Goal: Task Accomplishment & Management: Use online tool/utility

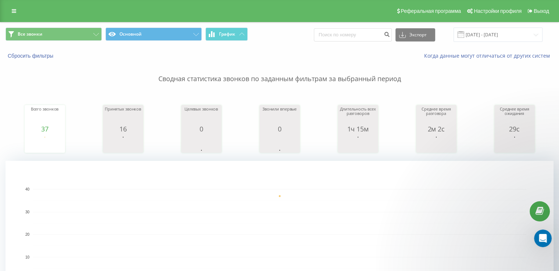
click at [480, 27] on div "Все звонки Основной График Экспорт .csv .xls .xlsx [DATE] - [DATE]" at bounding box center [279, 34] width 558 height 25
click at [485, 36] on input "[DATE] - [DATE]" at bounding box center [498, 35] width 89 height 14
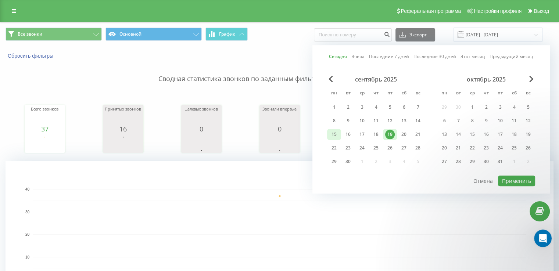
click at [332, 134] on div "15" at bounding box center [334, 135] width 10 height 10
drag, startPoint x: 394, startPoint y: 135, endPoint x: 510, endPoint y: 182, distance: 124.7
click at [394, 135] on div "19" at bounding box center [390, 135] width 10 height 10
click at [513, 179] on button "Применить" at bounding box center [516, 181] width 37 height 11
type input "[DATE] - [DATE]"
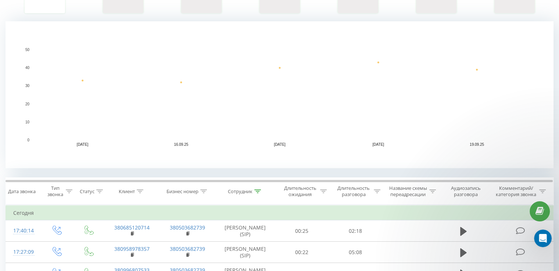
scroll to position [184, 0]
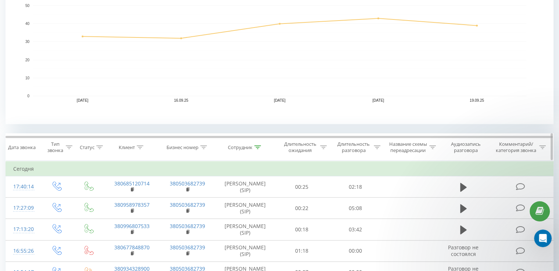
click at [257, 147] on icon at bounding box center [257, 148] width 7 height 4
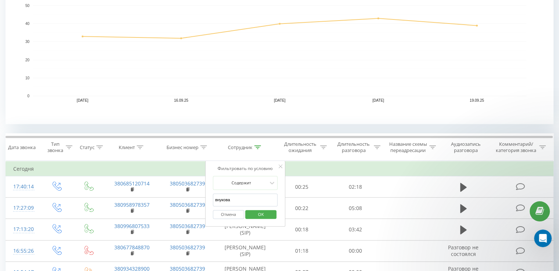
click at [239, 198] on input "внукова" at bounding box center [245, 200] width 65 height 13
type input "[PERSON_NAME]"
click at [273, 215] on button "OK" at bounding box center [260, 214] width 31 height 9
